Goal: Task Accomplishment & Management: Use online tool/utility

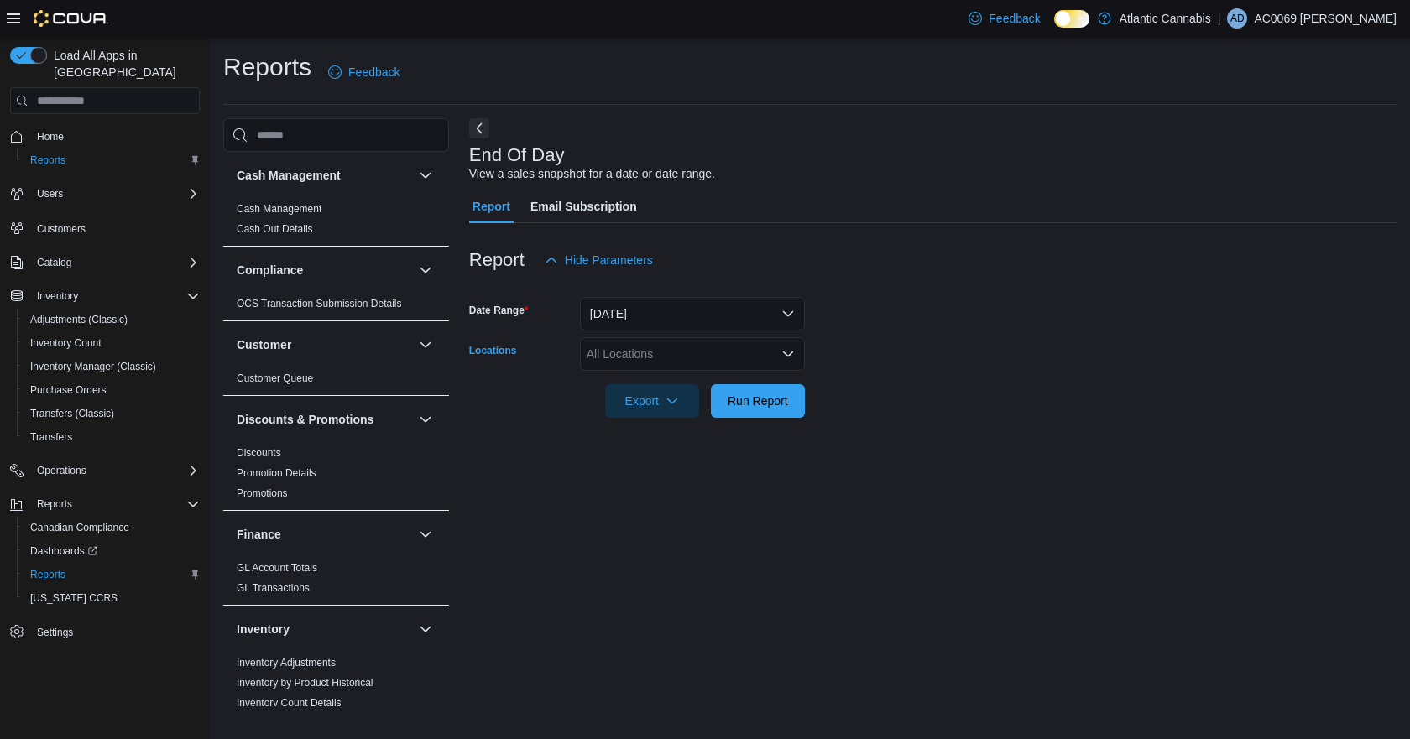
click at [666, 356] on div "All Locations" at bounding box center [692, 354] width 225 height 34
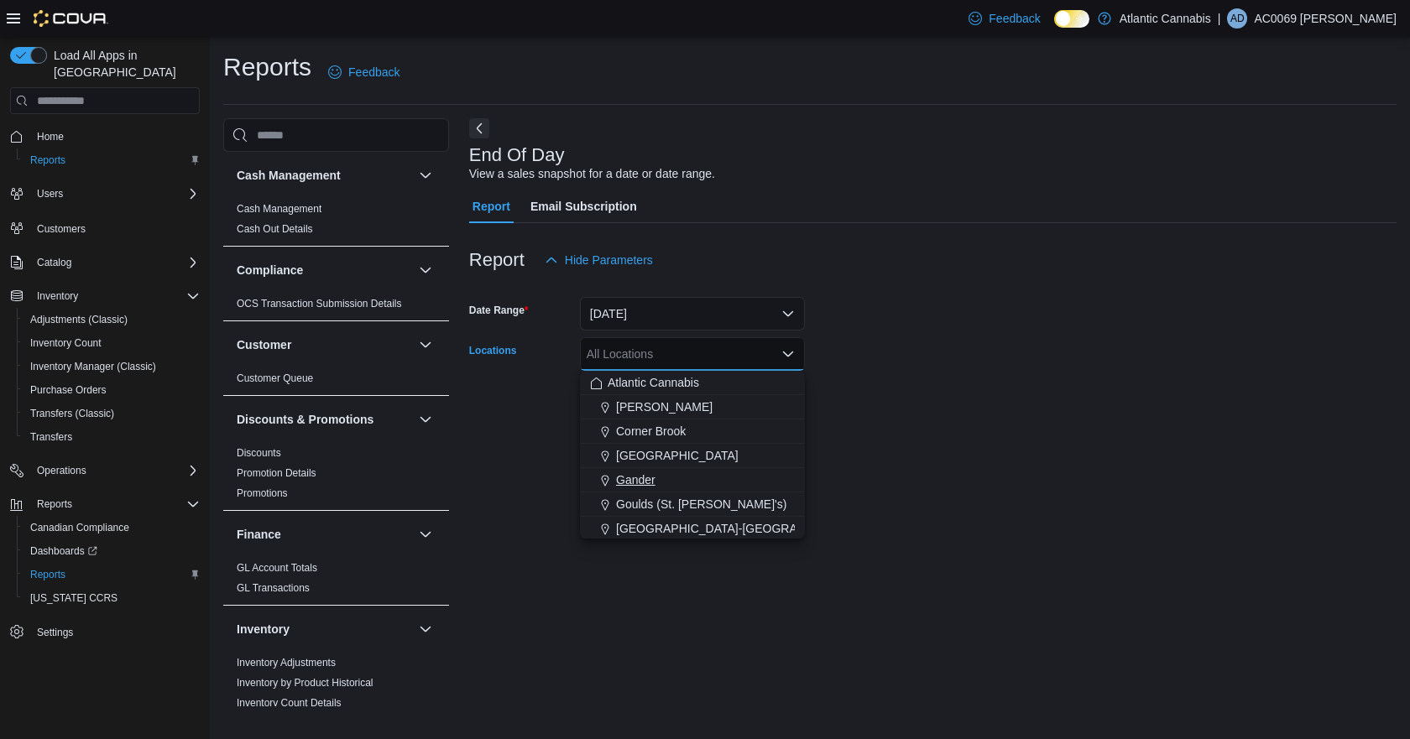
click at [636, 482] on span "Gander" at bounding box center [635, 480] width 39 height 17
click at [971, 365] on form "Date Range [DATE] Locations [GEOGRAPHIC_DATA] Combo box. Selected. [GEOGRAPHIC_…" at bounding box center [932, 347] width 927 height 141
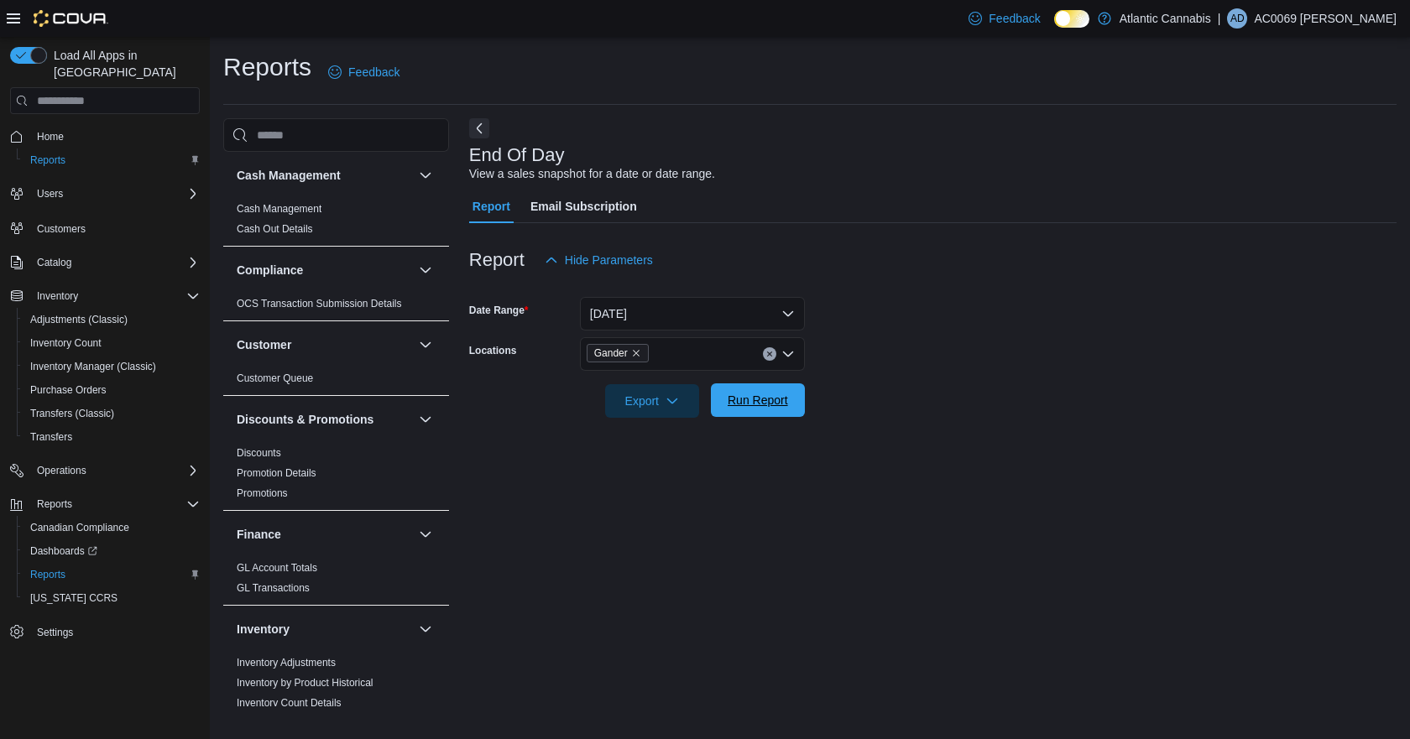
click at [739, 399] on span "Run Report" at bounding box center [758, 400] width 60 height 17
